Goal: Task Accomplishment & Management: Manage account settings

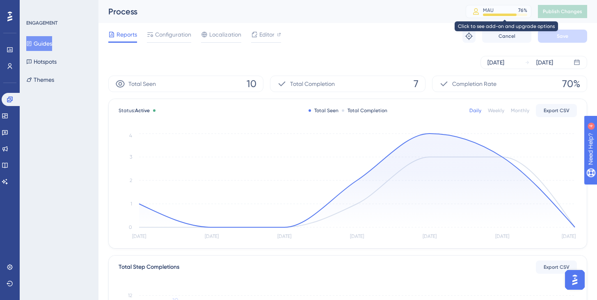
click at [499, 10] on div "MAU 76 %" at bounding box center [505, 10] width 44 height 7
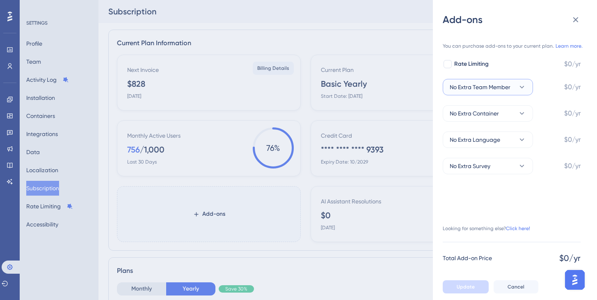
click at [508, 83] on span "No Extra Team Member" at bounding box center [480, 87] width 61 height 10
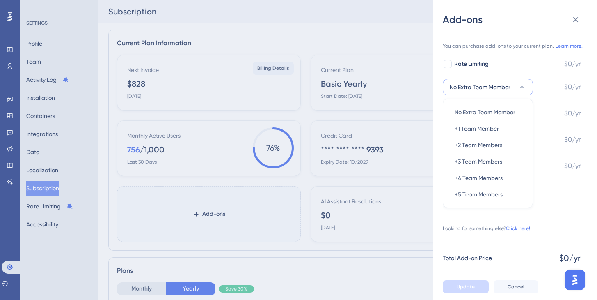
click at [508, 83] on span "No Extra Team Member" at bounding box center [480, 87] width 61 height 10
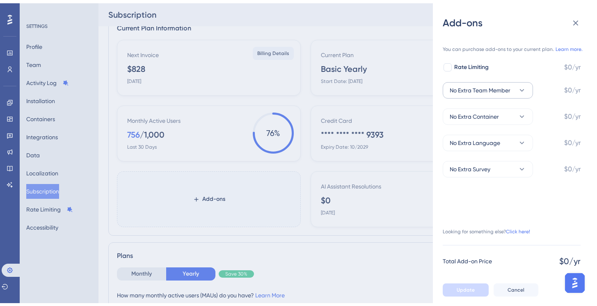
scroll to position [27, 0]
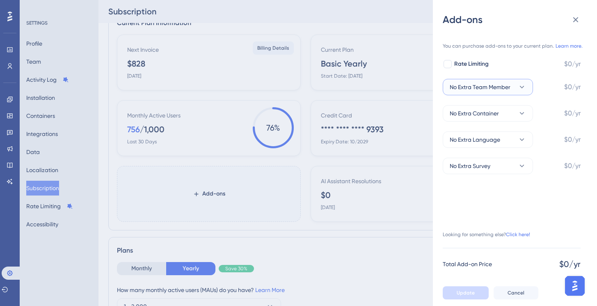
click at [508, 83] on span "No Extra Team Member" at bounding box center [480, 87] width 61 height 10
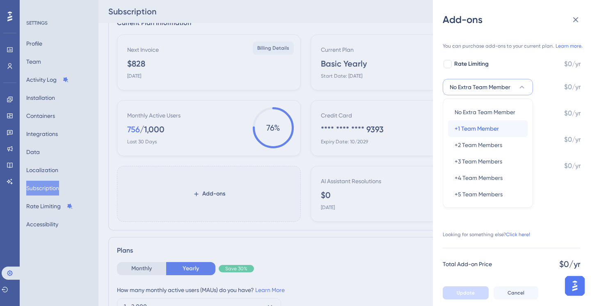
click at [488, 127] on span "+1 Team Member" at bounding box center [477, 129] width 44 height 10
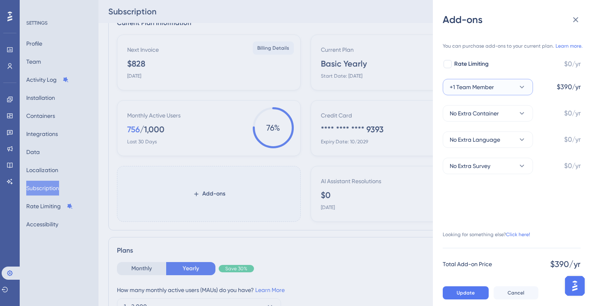
click at [512, 88] on button "+1 Team Member" at bounding box center [488, 87] width 90 height 16
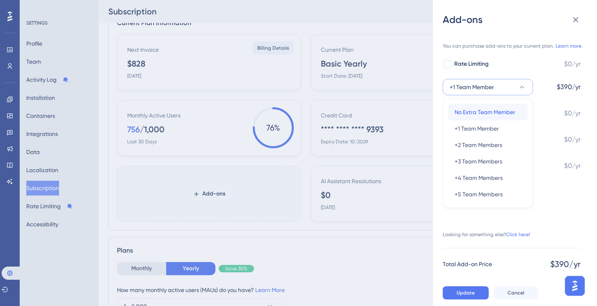
click at [486, 110] on span "No Extra Team Member" at bounding box center [485, 112] width 61 height 10
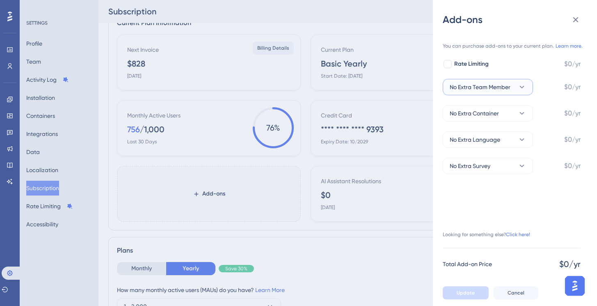
click at [501, 85] on span "No Extra Team Member" at bounding box center [480, 87] width 61 height 10
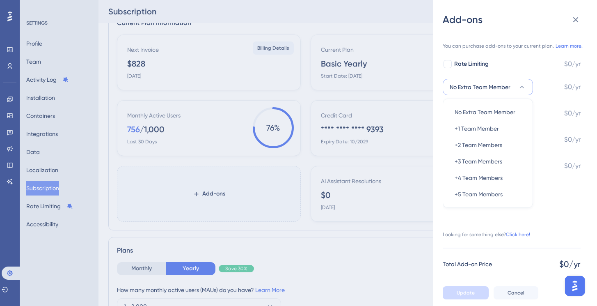
click at [501, 85] on span "No Extra Team Member" at bounding box center [480, 87] width 61 height 10
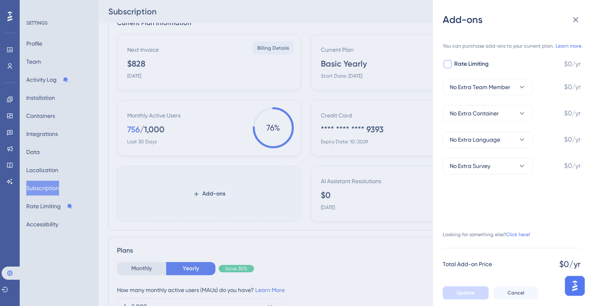
click at [484, 63] on span "Rate Limiting" at bounding box center [471, 64] width 34 height 10
checkbox input "false"
click at [582, 14] on button at bounding box center [576, 19] width 16 height 16
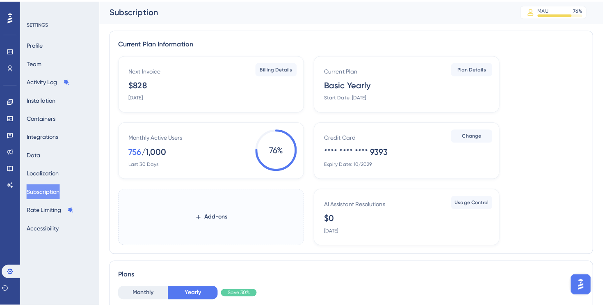
scroll to position [0, 0]
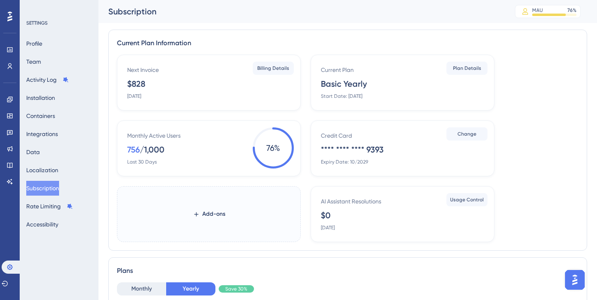
click at [133, 150] on div "756" at bounding box center [133, 149] width 13 height 11
drag, startPoint x: 133, startPoint y: 150, endPoint x: 138, endPoint y: 150, distance: 4.5
click at [134, 150] on div "756" at bounding box center [133, 149] width 13 height 11
click at [256, 150] on span "76 %" at bounding box center [273, 147] width 41 height 41
click at [193, 151] on div "Monthly Active Users 756 / 1,000 Last 30 Days" at bounding box center [210, 148] width 167 height 34
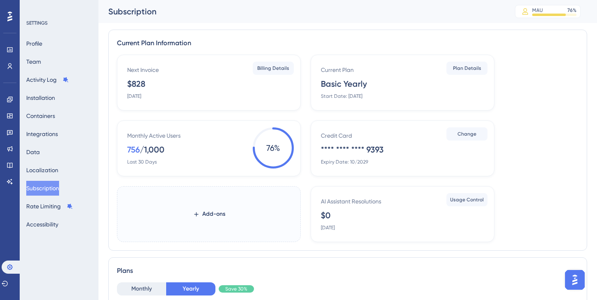
click at [8, 77] on div "Engagement Widgets Feedback Product Updates Knowledge Base AI Assistant" at bounding box center [9, 130] width 13 height 115
click at [11, 71] on link at bounding box center [10, 66] width 7 height 13
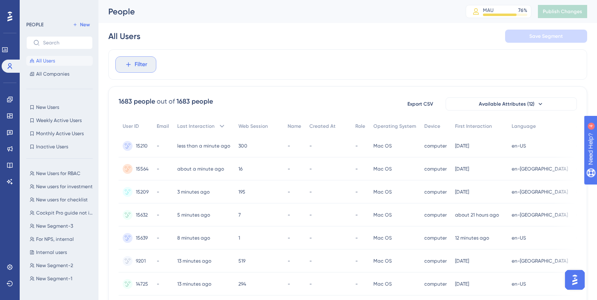
click at [146, 59] on button "Filter" at bounding box center [135, 64] width 41 height 16
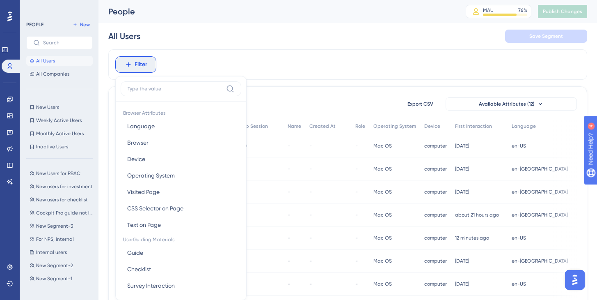
scroll to position [38, 0]
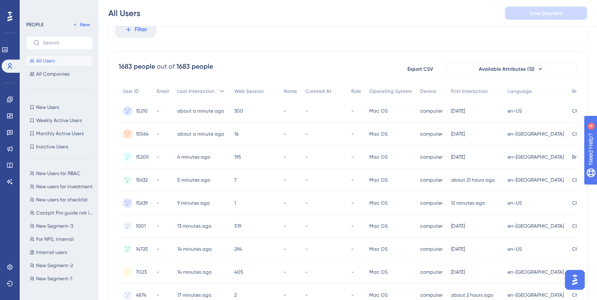
scroll to position [0, 0]
click at [153, 30] on button "Filter" at bounding box center [135, 29] width 41 height 16
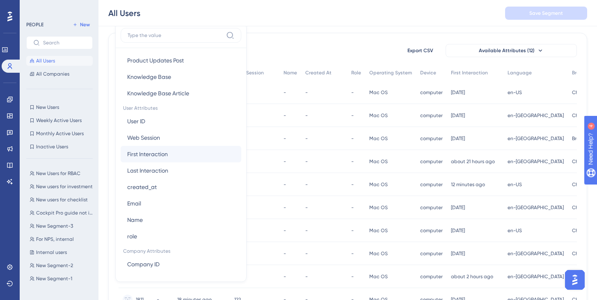
scroll to position [321, 0]
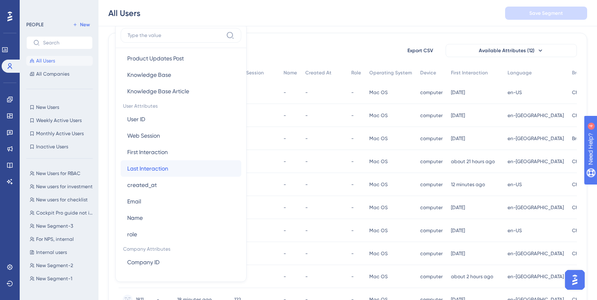
click at [163, 163] on span "Last Interaction" at bounding box center [147, 168] width 41 height 10
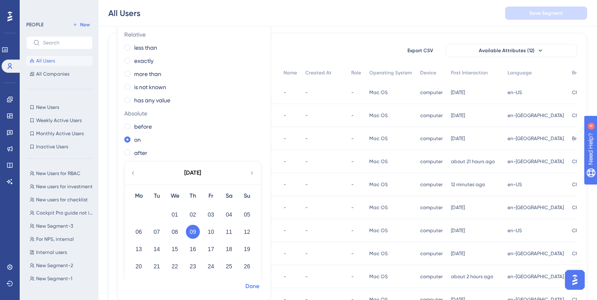
click at [251, 282] on span "Done" at bounding box center [252, 286] width 14 height 10
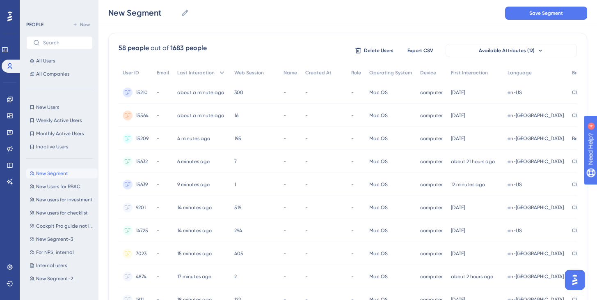
scroll to position [0, 0]
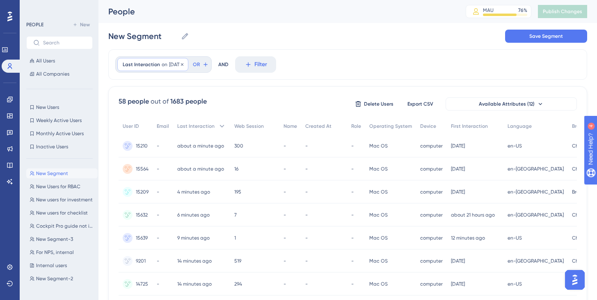
click at [142, 69] on div "Last Interaction on [DATE] [DATE] Remove" at bounding box center [152, 64] width 71 height 13
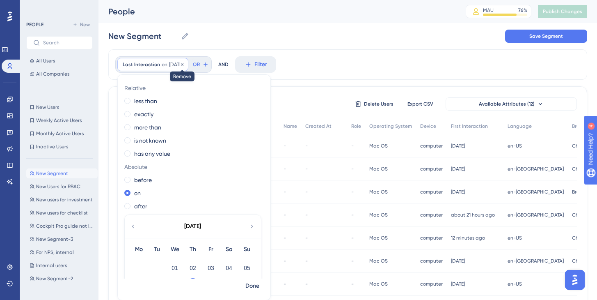
click at [185, 65] on icon at bounding box center [182, 64] width 5 height 5
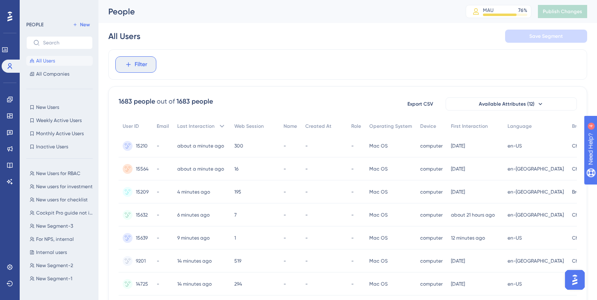
click at [140, 65] on span "Filter" at bounding box center [141, 65] width 13 height 10
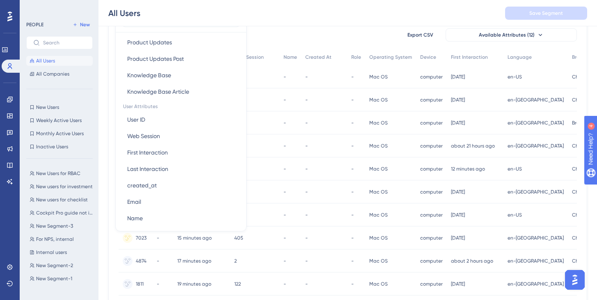
scroll to position [330, 0]
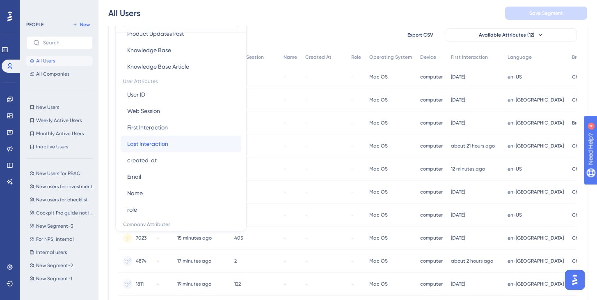
click at [166, 144] on span "Last Interaction" at bounding box center [147, 144] width 41 height 10
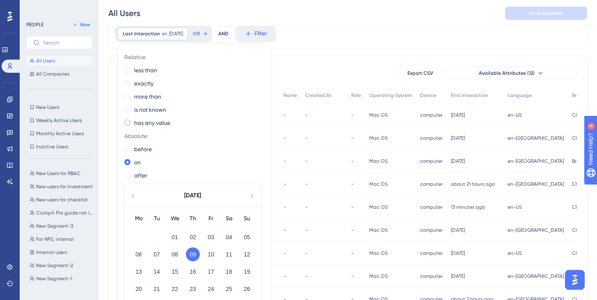
scroll to position [7, 0]
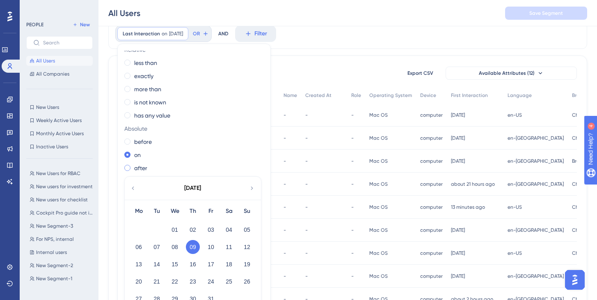
click at [138, 169] on label "after" at bounding box center [140, 168] width 13 height 10
click at [132, 183] on div "[DATE]" at bounding box center [192, 187] width 135 height 23
click at [133, 187] on icon at bounding box center [133, 187] width 7 height 7
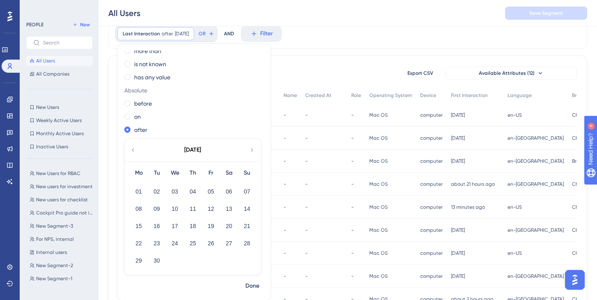
scroll to position [54, 0]
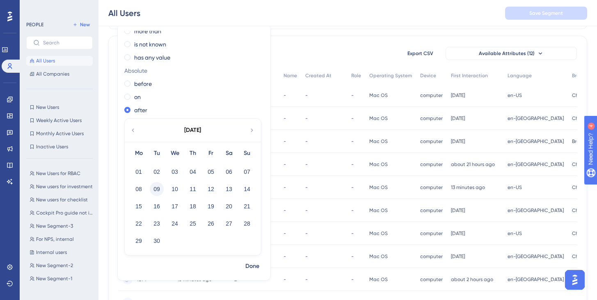
click at [159, 188] on button "09" at bounding box center [157, 189] width 14 height 14
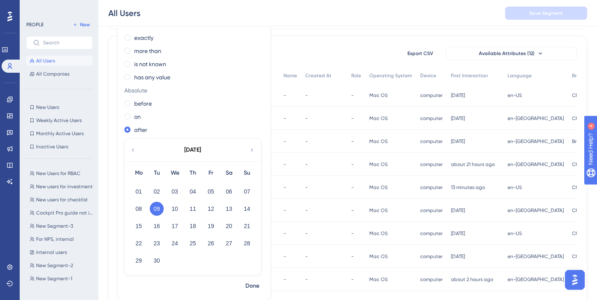
scroll to position [26, 0]
click at [252, 286] on span "Done" at bounding box center [252, 286] width 14 height 10
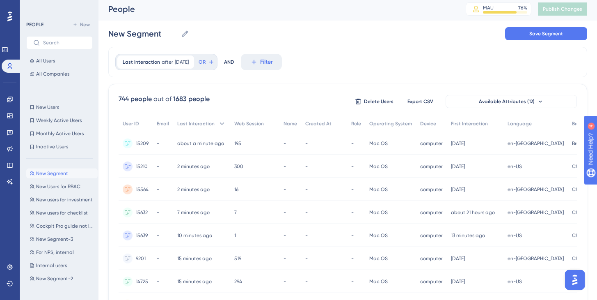
scroll to position [0, 0]
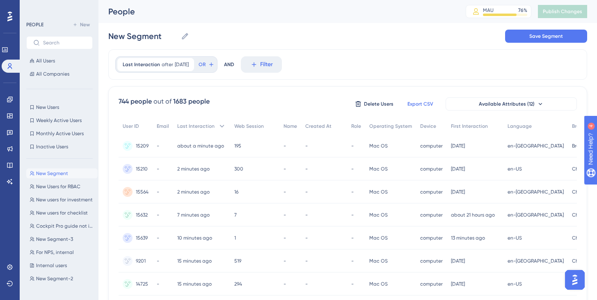
click at [421, 101] on span "Export CSV" at bounding box center [421, 104] width 26 height 7
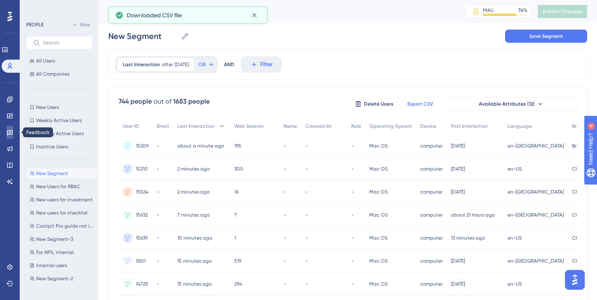
click at [9, 133] on icon at bounding box center [10, 132] width 6 height 5
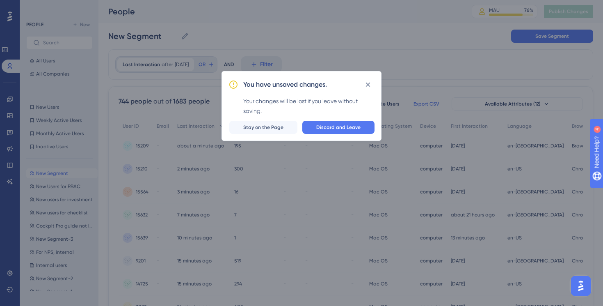
click at [322, 119] on div "You have unsaved changes. Your changes will be lost if you leave without saving…" at bounding box center [302, 106] width 160 height 70
click at [322, 121] on button "Discard and Leave" at bounding box center [338, 127] width 72 height 13
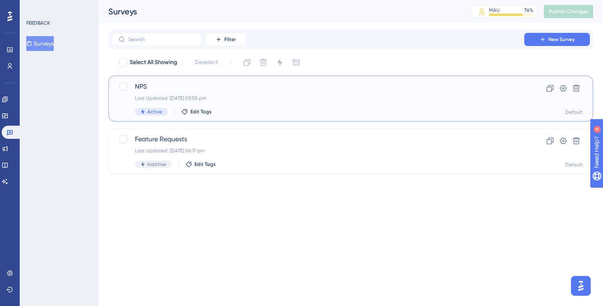
click at [204, 102] on div "NPS Last Updated: [DATE] 03:55 pm Active Edit Tags" at bounding box center [318, 99] width 366 height 34
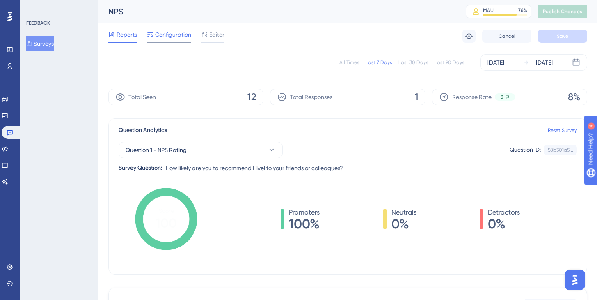
click at [172, 36] on span "Configuration" at bounding box center [173, 35] width 36 height 10
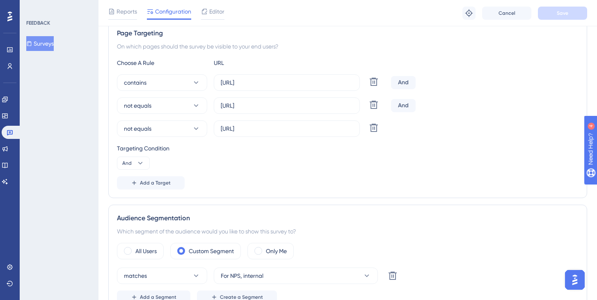
scroll to position [155, 0]
click at [399, 106] on div "And" at bounding box center [403, 105] width 25 height 13
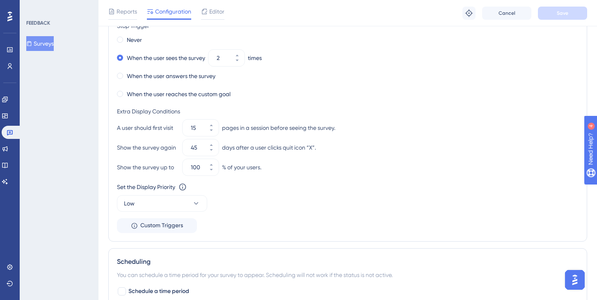
scroll to position [558, 0]
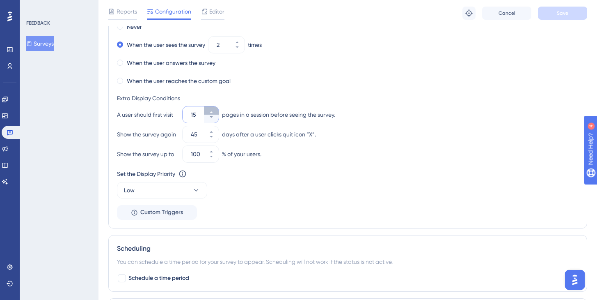
click at [214, 111] on button "15" at bounding box center [211, 110] width 15 height 8
click at [214, 111] on button "16" at bounding box center [211, 110] width 15 height 8
click at [210, 123] on div "A user should first visit 17 pages in a session before seeing the survey. Show …" at bounding box center [348, 124] width 462 height 36
click at [210, 119] on button "17" at bounding box center [211, 118] width 15 height 8
click at [210, 119] on button "16" at bounding box center [211, 118] width 15 height 8
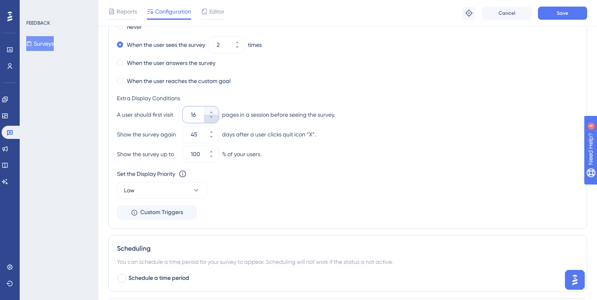
type input "15"
click at [260, 92] on div "Set the Appear Frequency Once [DATE] Stop Trigger Never When the user sees the …" at bounding box center [348, 96] width 462 height 248
click at [216, 158] on button "100" at bounding box center [211, 158] width 15 height 8
click at [216, 158] on button "99" at bounding box center [211, 158] width 15 height 8
click at [216, 158] on button "98" at bounding box center [211, 158] width 15 height 8
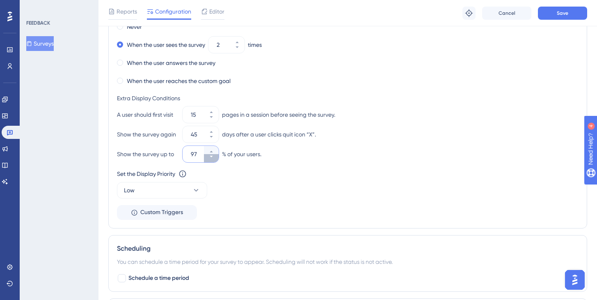
click at [216, 158] on button "97" at bounding box center [211, 158] width 15 height 8
click at [216, 158] on button "96" at bounding box center [211, 158] width 15 height 8
click at [216, 158] on button "95" at bounding box center [211, 158] width 15 height 8
click at [216, 158] on button "94" at bounding box center [211, 158] width 15 height 8
click at [215, 151] on button "93" at bounding box center [211, 150] width 15 height 8
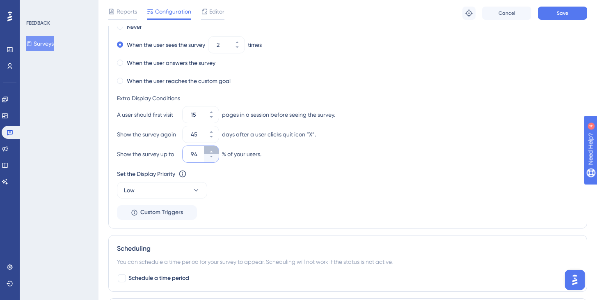
click at [215, 151] on button "94" at bounding box center [211, 150] width 15 height 8
click at [215, 151] on button "95" at bounding box center [211, 150] width 15 height 8
click at [215, 151] on button "96" at bounding box center [211, 150] width 15 height 8
click at [215, 151] on button "97" at bounding box center [211, 150] width 15 height 8
click at [215, 151] on button "98" at bounding box center [211, 150] width 15 height 8
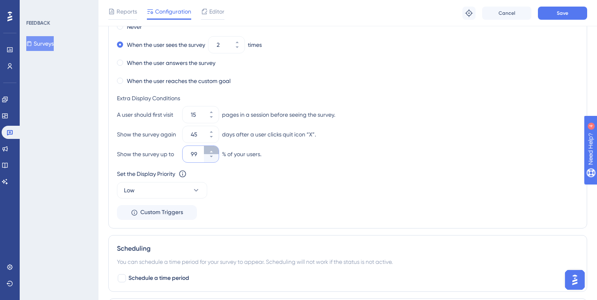
click at [215, 151] on button "99" at bounding box center [211, 150] width 15 height 8
type input "100"
click at [249, 154] on div "% of your users." at bounding box center [241, 154] width 39 height 10
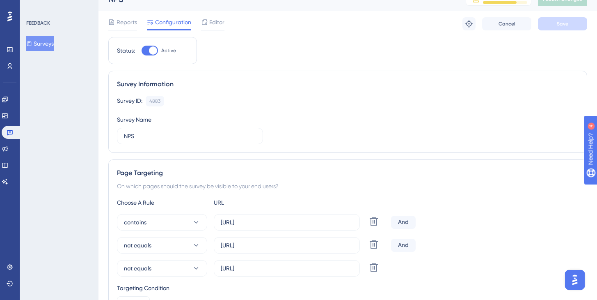
scroll to position [0, 0]
